Goal: Complete application form: Complete application form

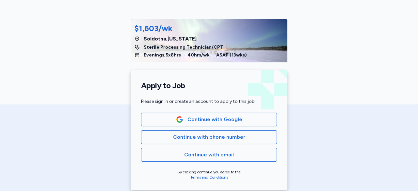
scroll to position [69, 0]
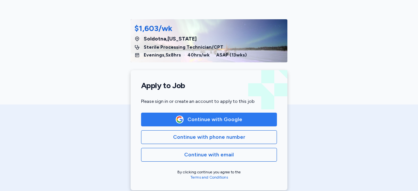
click at [202, 119] on span "Continue with Google" at bounding box center [214, 120] width 55 height 8
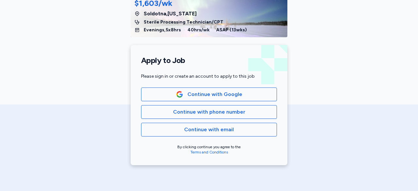
scroll to position [93, 0]
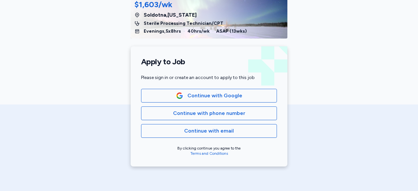
click at [94, 107] on div "American Traveler $1,603/wk [GEOGRAPHIC_DATA] , [US_STATE] Sterile Processing T…" at bounding box center [209, 40] width 418 height 267
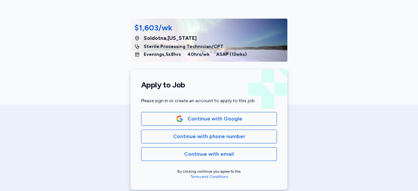
scroll to position [71, 0]
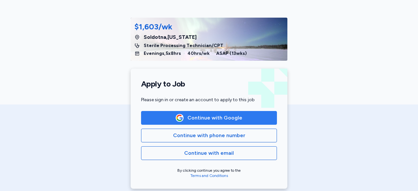
click at [184, 120] on span "Continue with Google" at bounding box center [209, 118] width 67 height 8
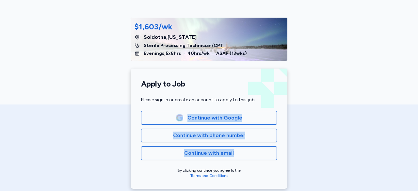
drag, startPoint x: 106, startPoint y: 160, endPoint x: 127, endPoint y: 92, distance: 71.3
click at [127, 92] on div "American Traveler $1,603/wk [GEOGRAPHIC_DATA] , [US_STATE] Sterile Processing T…" at bounding box center [209, 62] width 418 height 267
click at [102, 132] on div "American Traveler $1,603/wk [GEOGRAPHIC_DATA] , [US_STATE] Sterile Processing T…" at bounding box center [209, 62] width 418 height 267
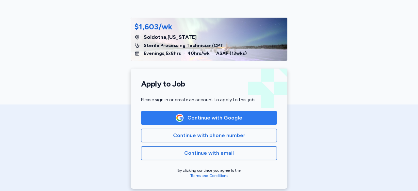
click at [187, 122] on button "Continue with Google" at bounding box center [209, 118] width 136 height 14
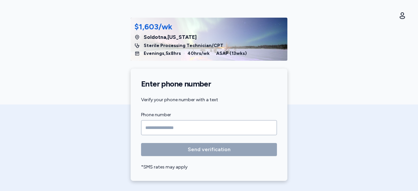
click at [154, 127] on input "Phone number" at bounding box center [209, 127] width 136 height 15
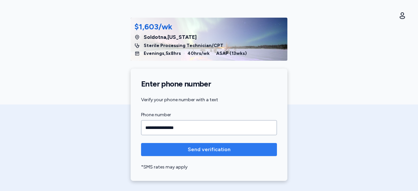
type input "**********"
click at [193, 148] on span "Send verification" at bounding box center [209, 150] width 43 height 8
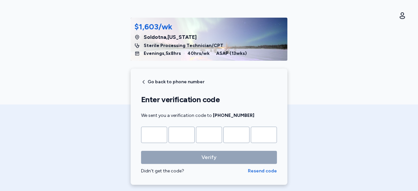
type input "*"
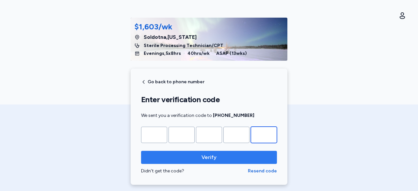
type input "*"
click at [232, 156] on span "Verify" at bounding box center [208, 157] width 125 height 8
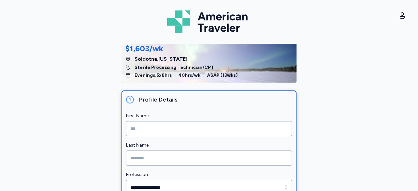
scroll to position [45, 0]
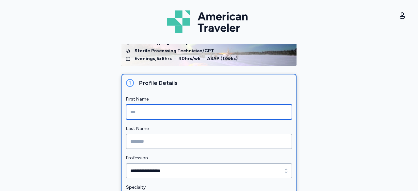
click at [199, 108] on input "First Name" at bounding box center [209, 111] width 166 height 15
type input "*"
type input "*******"
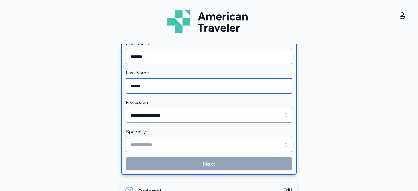
scroll to position [101, 0]
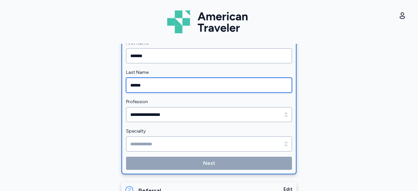
type input "******"
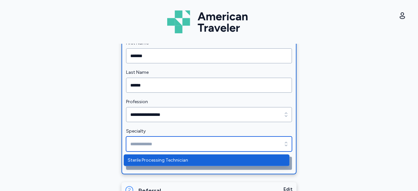
click at [236, 142] on input "Specialty" at bounding box center [209, 143] width 166 height 15
type input "**********"
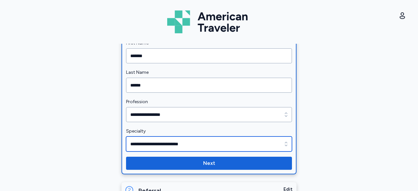
scroll to position [119, 0]
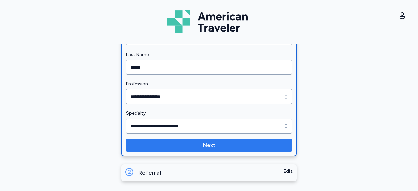
click at [210, 144] on span "Next" at bounding box center [209, 145] width 12 height 8
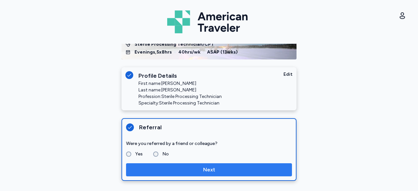
click at [203, 171] on span "Next" at bounding box center [209, 170] width 12 height 8
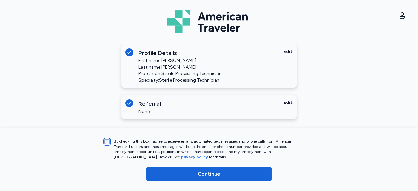
scroll to position [75, 0]
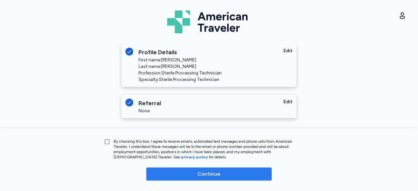
click at [212, 179] on button "Continue" at bounding box center [208, 174] width 125 height 13
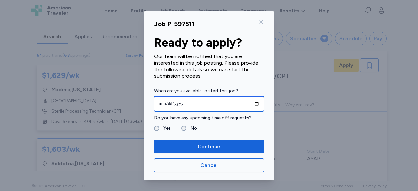
click at [197, 104] on input "date" at bounding box center [209, 103] width 110 height 15
click at [256, 104] on input "date" at bounding box center [209, 103] width 110 height 15
type input "**********"
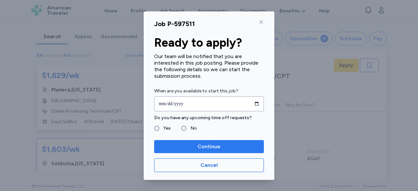
click at [206, 144] on span "Continue" at bounding box center [209, 147] width 23 height 8
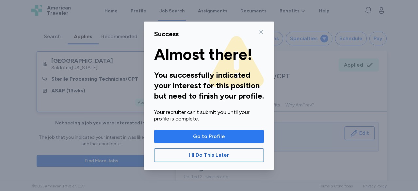
click at [210, 137] on span "Go to Profile" at bounding box center [209, 137] width 32 height 8
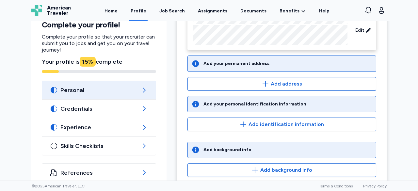
scroll to position [88, 0]
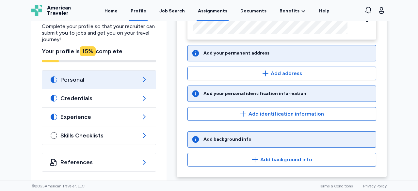
click at [211, 8] on link "Assignments" at bounding box center [213, 11] width 32 height 20
